Goal: Transaction & Acquisition: Purchase product/service

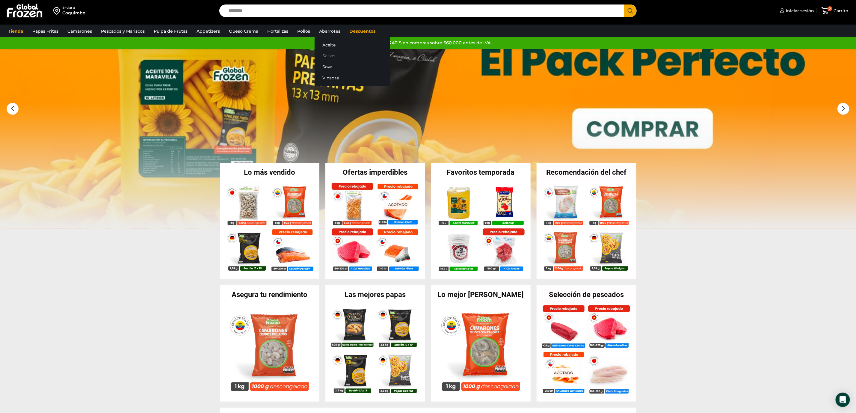
click at [325, 54] on link "Salsas" at bounding box center [351, 55] width 75 height 11
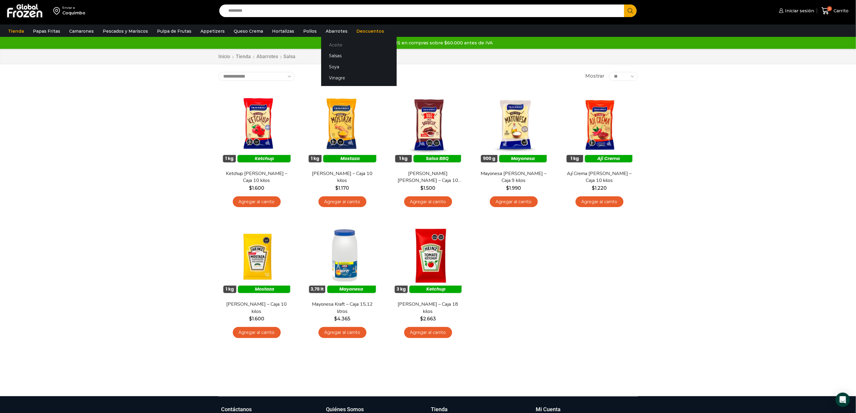
click at [327, 43] on link "Aceite" at bounding box center [358, 44] width 75 height 11
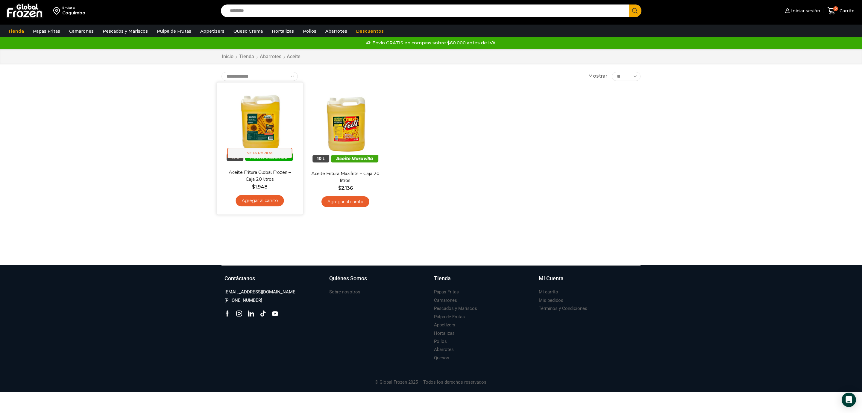
click at [254, 148] on span "Vista Rápida" at bounding box center [260, 153] width 65 height 10
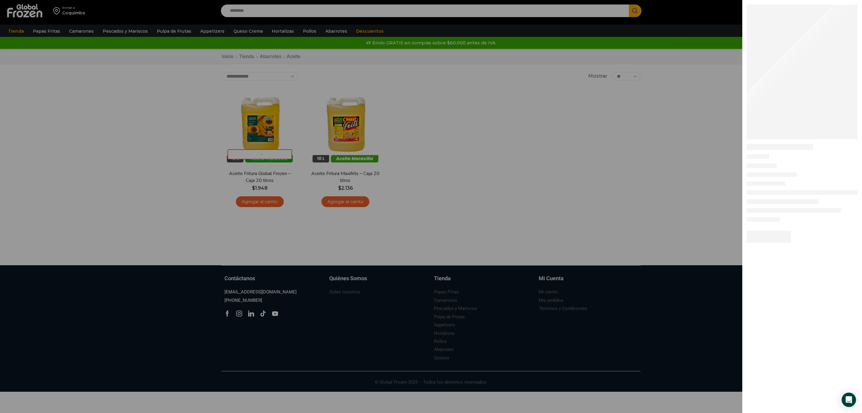
click at [694, 0] on div at bounding box center [431, 0] width 862 height 0
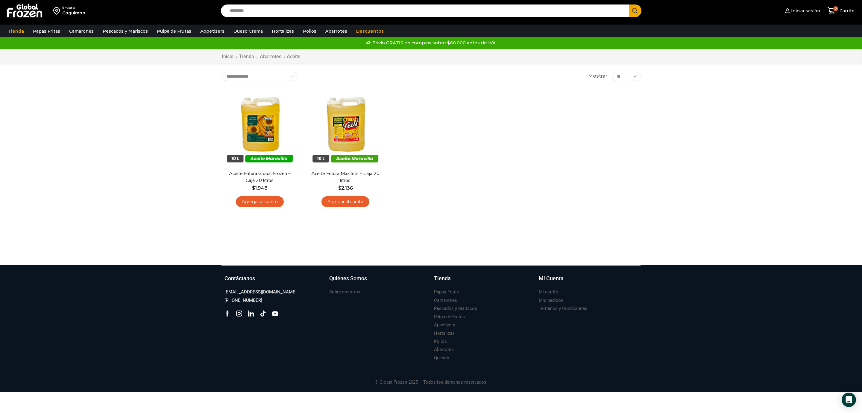
click at [25, 6] on img at bounding box center [24, 11] width 37 height 16
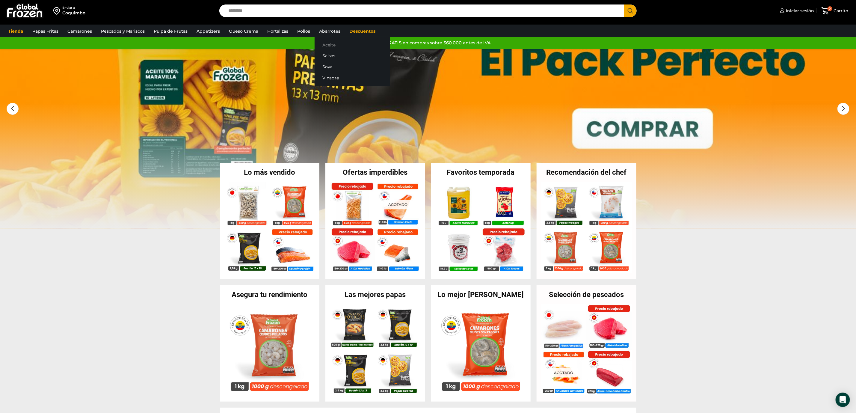
click at [323, 41] on link "Aceite" at bounding box center [351, 44] width 75 height 11
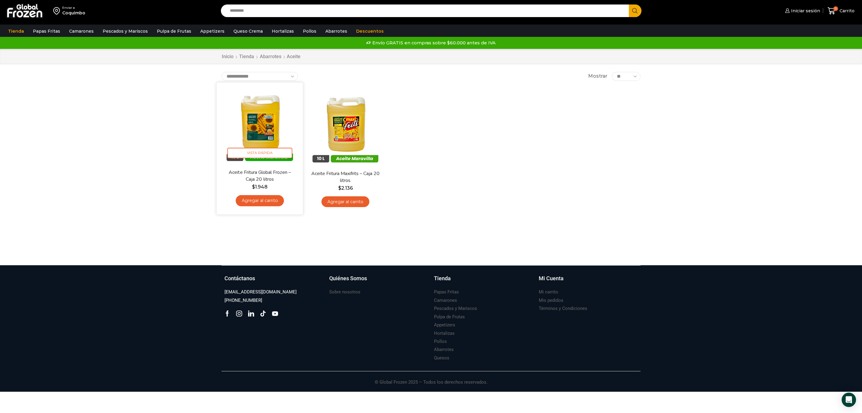
click at [259, 136] on img at bounding box center [259, 125] width 77 height 77
click at [252, 119] on img at bounding box center [259, 125] width 77 height 77
